Goal: Transaction & Acquisition: Book appointment/travel/reservation

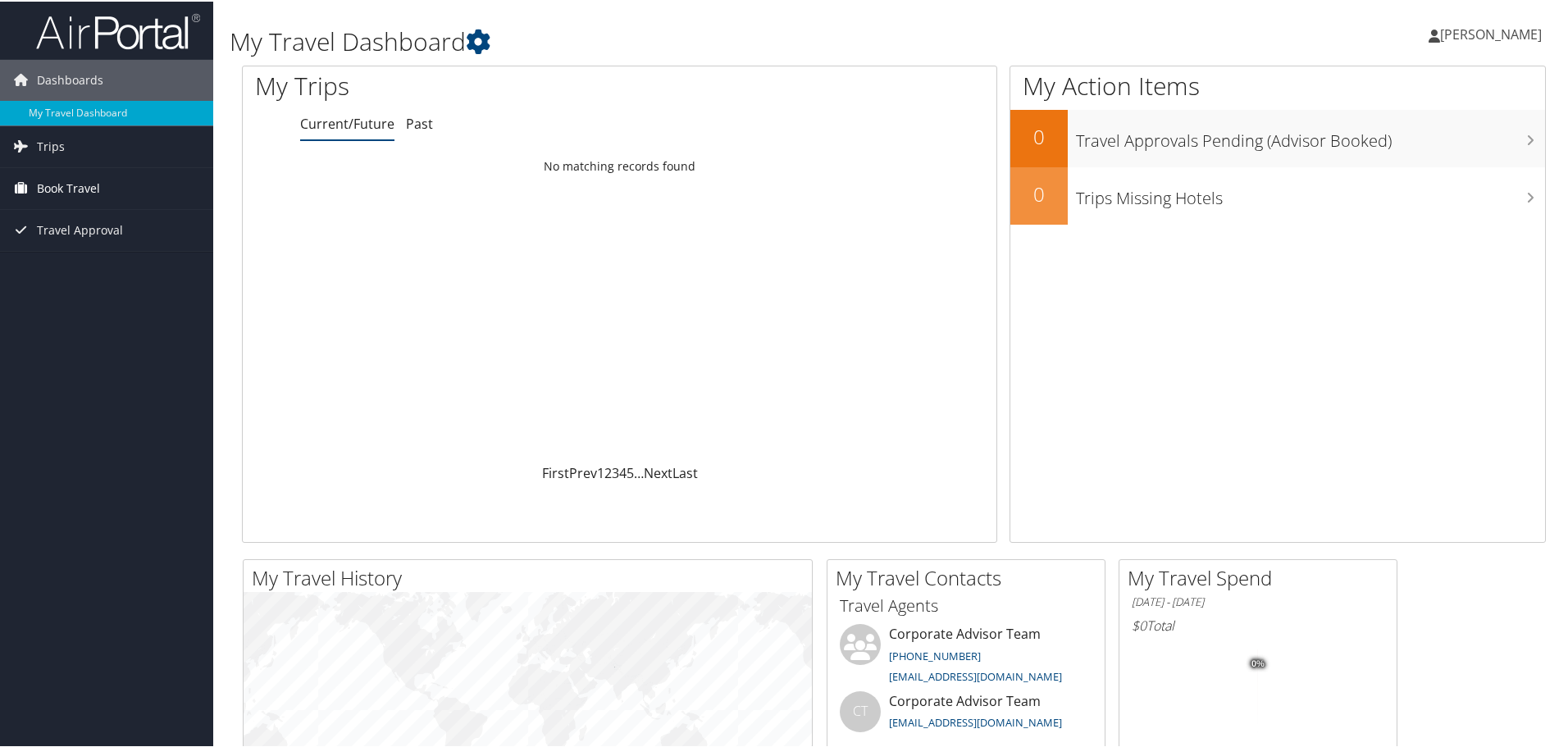
click at [37, 176] on span "Book Travel" at bounding box center [68, 187] width 63 height 41
click at [93, 270] on link "Book/Manage Online Trips" at bounding box center [106, 268] width 213 height 25
